Goal: Information Seeking & Learning: Learn about a topic

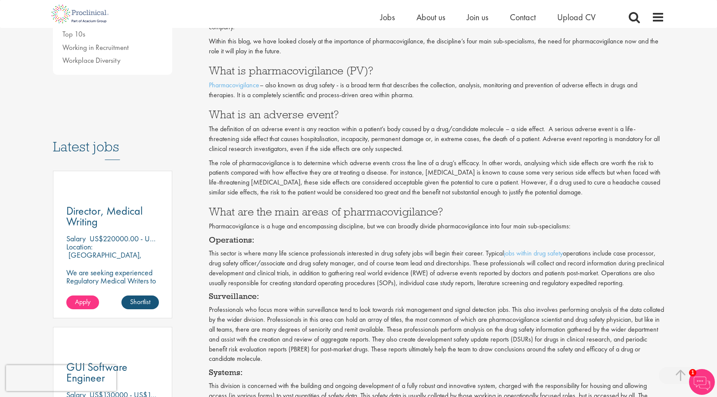
scroll to position [303, 0]
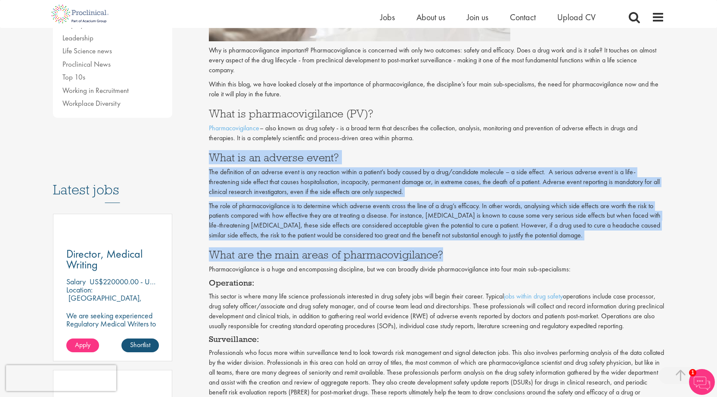
drag, startPoint x: 213, startPoint y: 155, endPoint x: 612, endPoint y: 241, distance: 408.3
drag, startPoint x: 207, startPoint y: 148, endPoint x: 657, endPoint y: 235, distance: 458.6
click at [657, 235] on div "What is pharmacovigilance and why is it important? Author: [PERSON_NAME] Postin…" at bounding box center [436, 367] width 468 height 1148
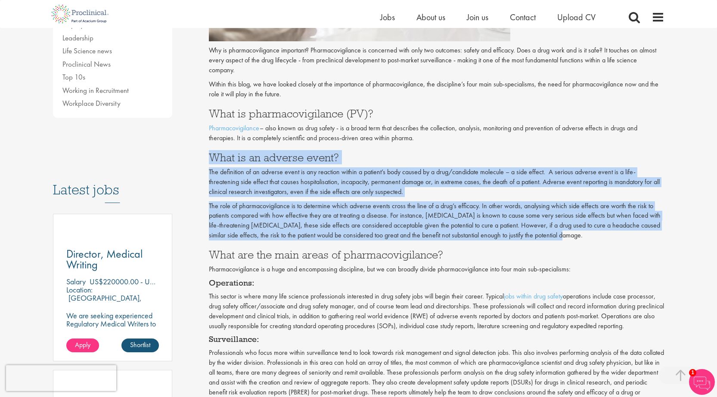
copy div "Lore ip do sitamet conse? Adi elitseddoe te in utlabor etdol ma ali enimadmi ve…"
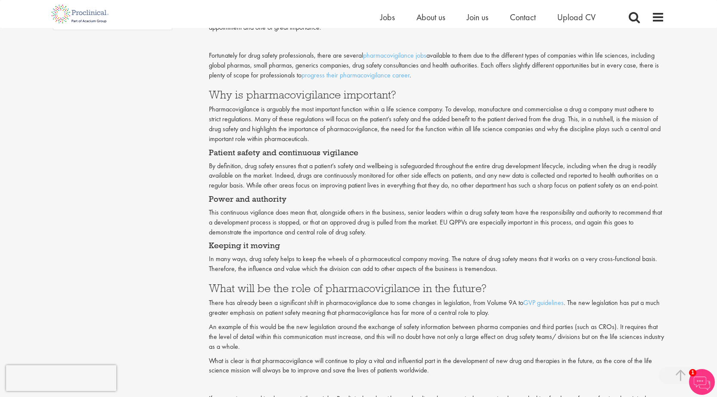
scroll to position [748, 0]
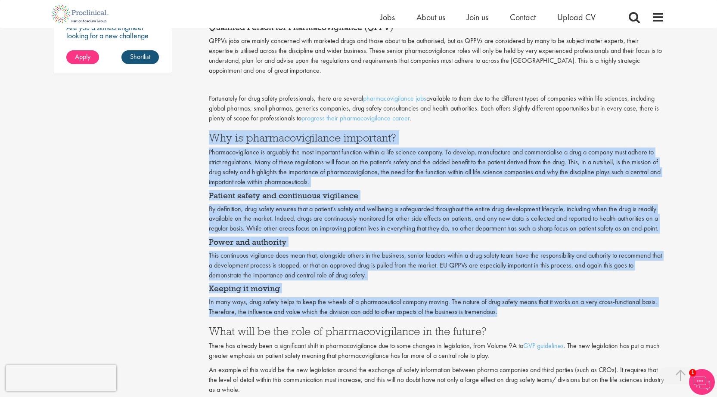
drag, startPoint x: 208, startPoint y: 133, endPoint x: 647, endPoint y: 311, distance: 473.3
copy div "Lor ip dolorsitametconse adipiscin? Elitseddoeiusmodt in utlabore etd magn aliq…"
